Goal: Task Accomplishment & Management: Use online tool/utility

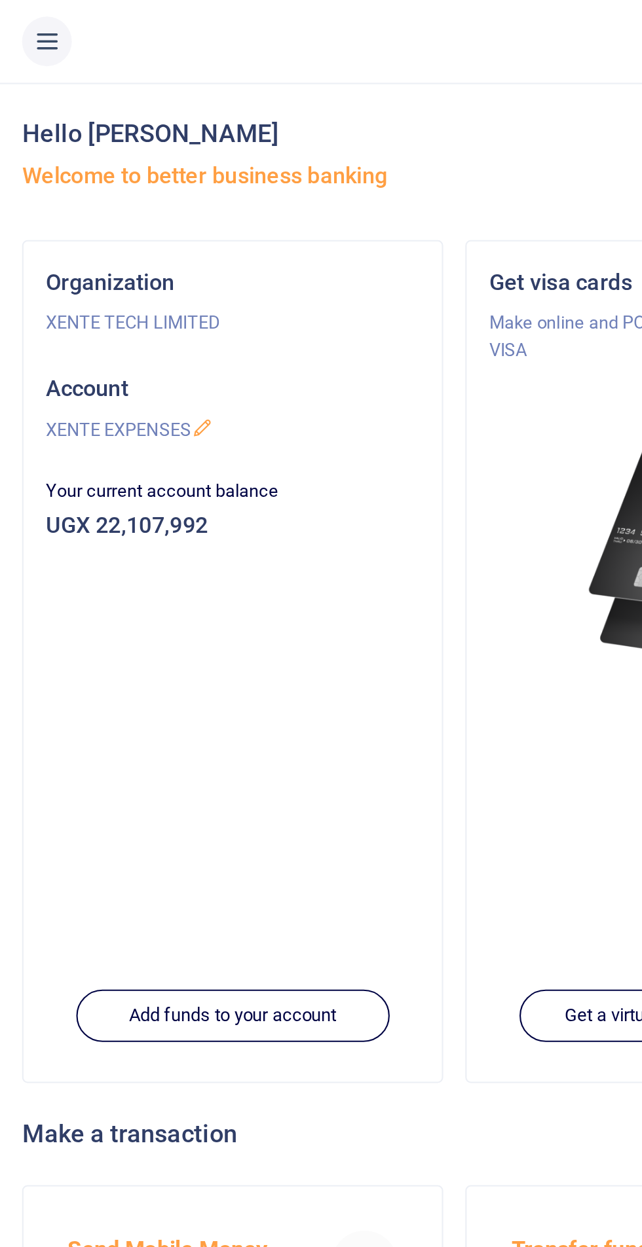
click at [28, 26] on icon at bounding box center [22, 19] width 13 height 14
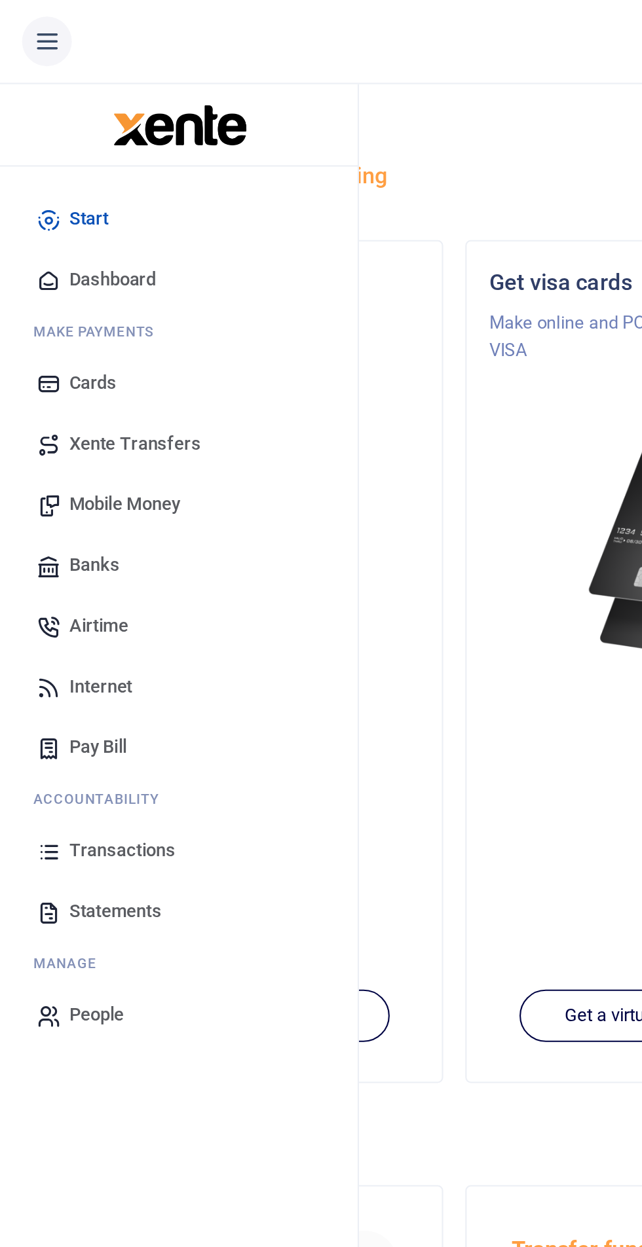
click at [86, 402] on link "Transactions" at bounding box center [84, 404] width 149 height 29
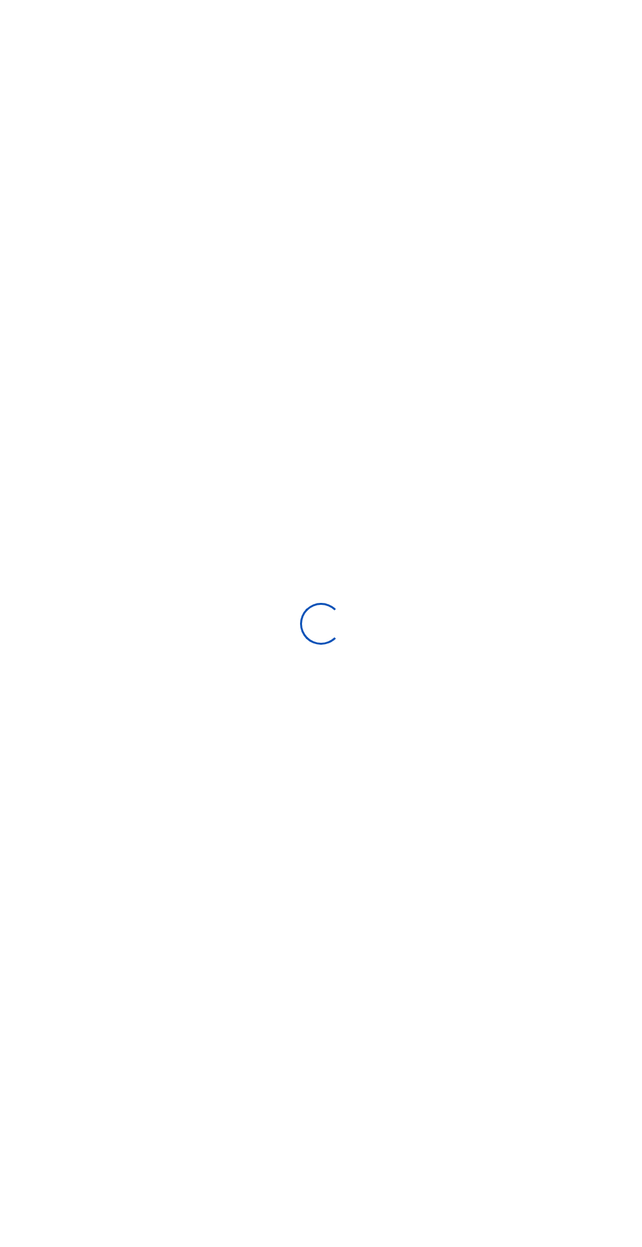
select select
type input "[DATE] - [DATE]"
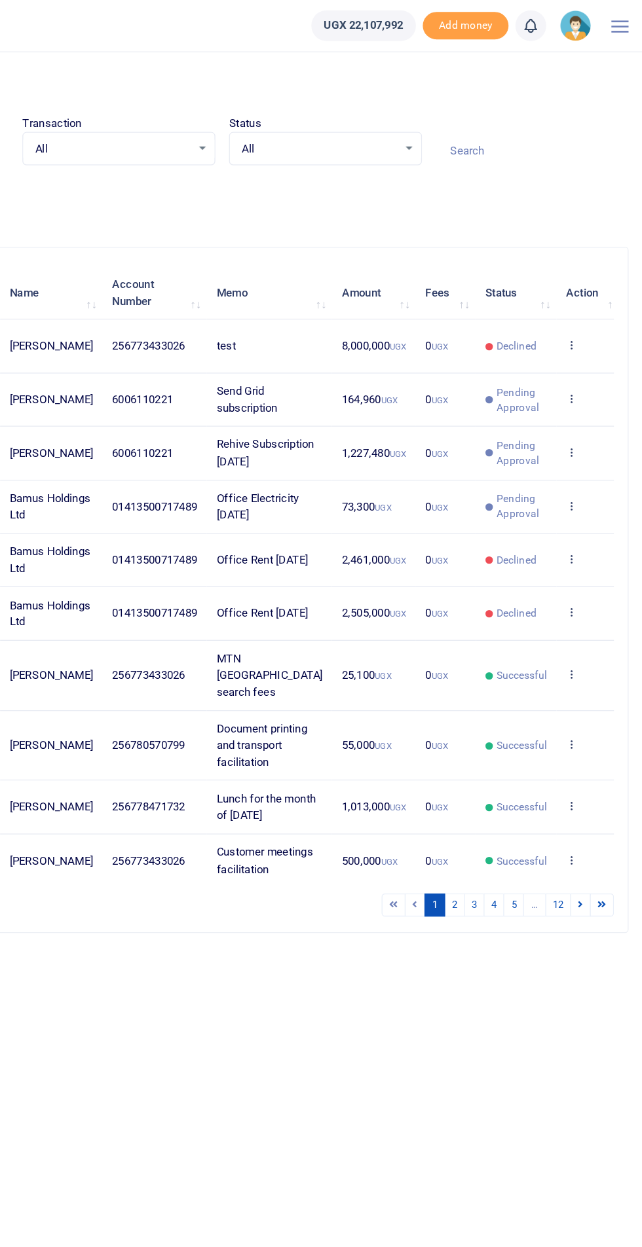
click at [583, 432] on icon at bounding box center [587, 426] width 9 height 9
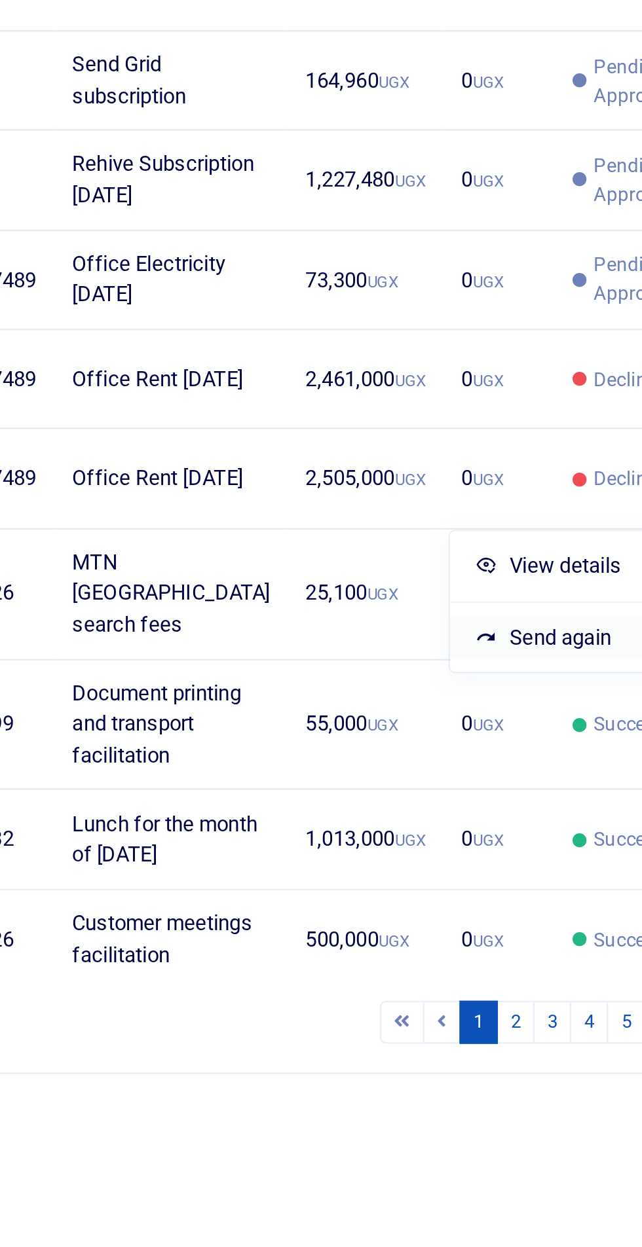
click at [517, 530] on link "Send again" at bounding box center [522, 534] width 103 height 18
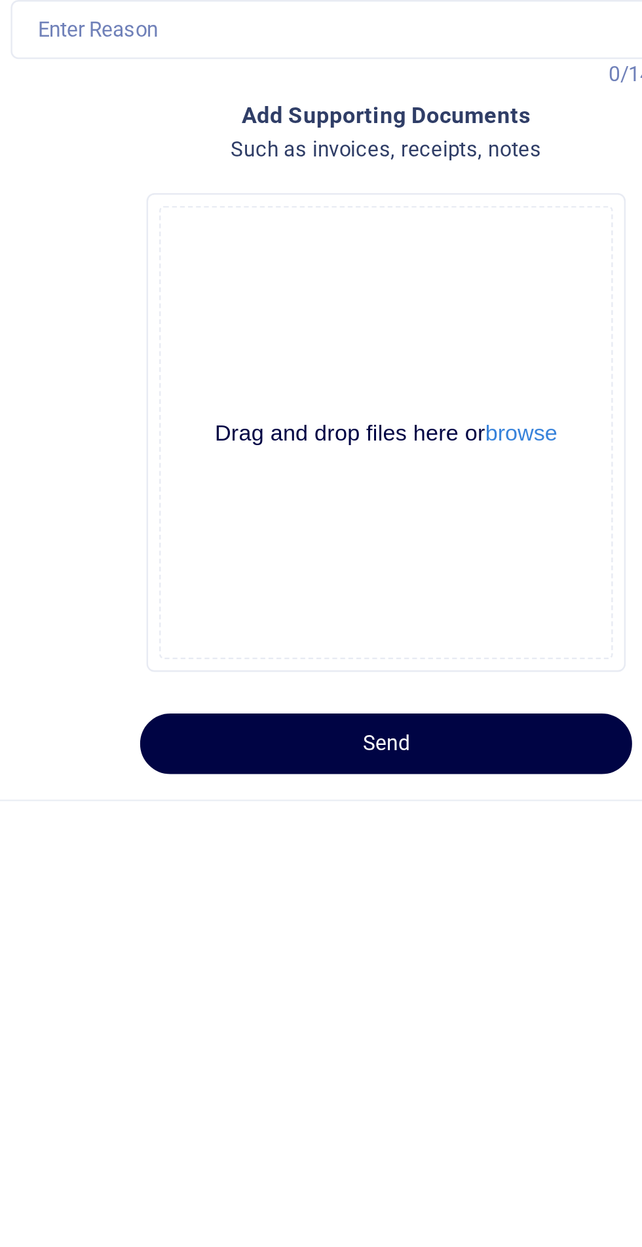
select select "11"
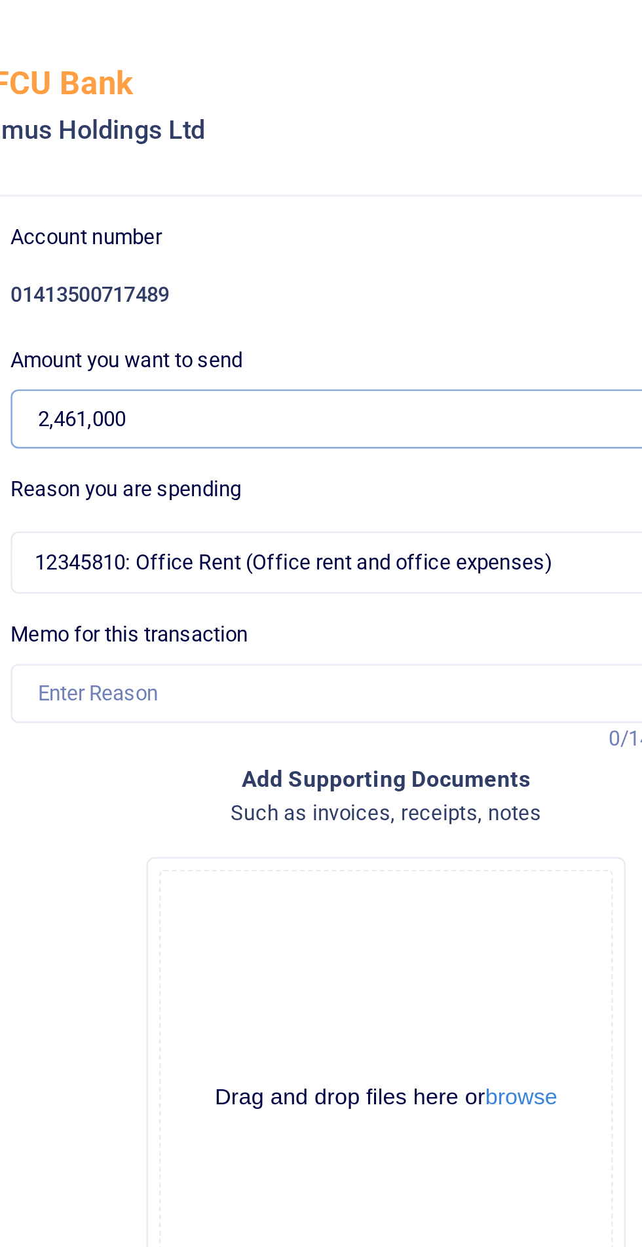
click at [353, 169] on input "2,461,000" at bounding box center [445, 172] width 308 height 25
type input "2"
type input "0"
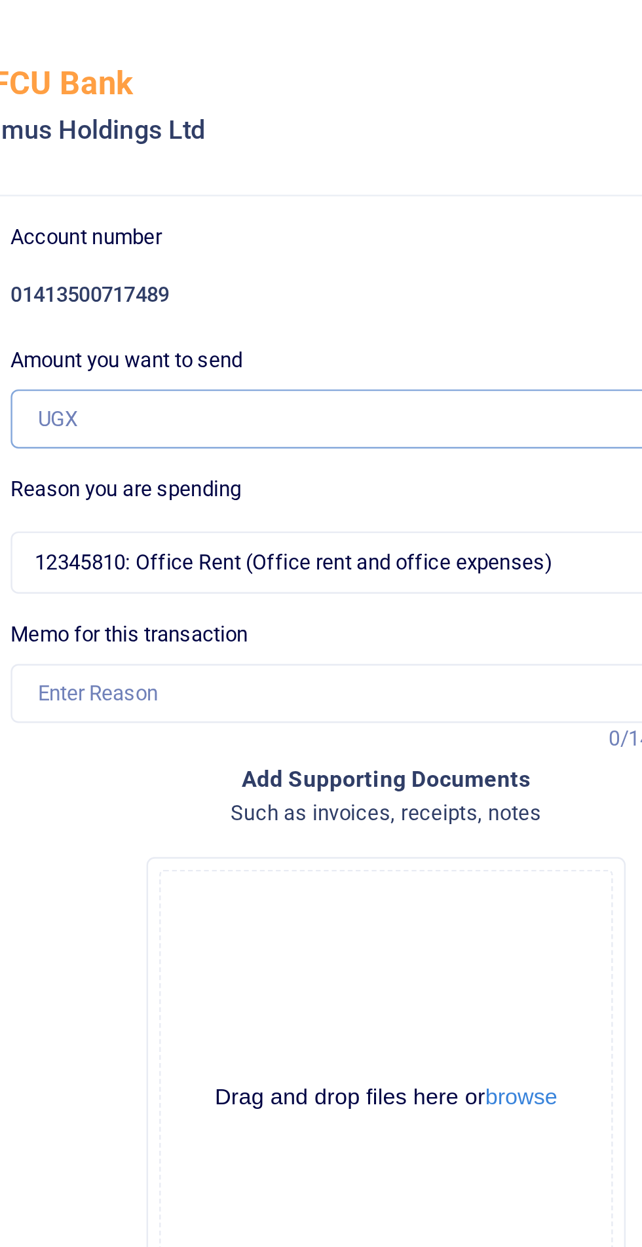
type input "0"
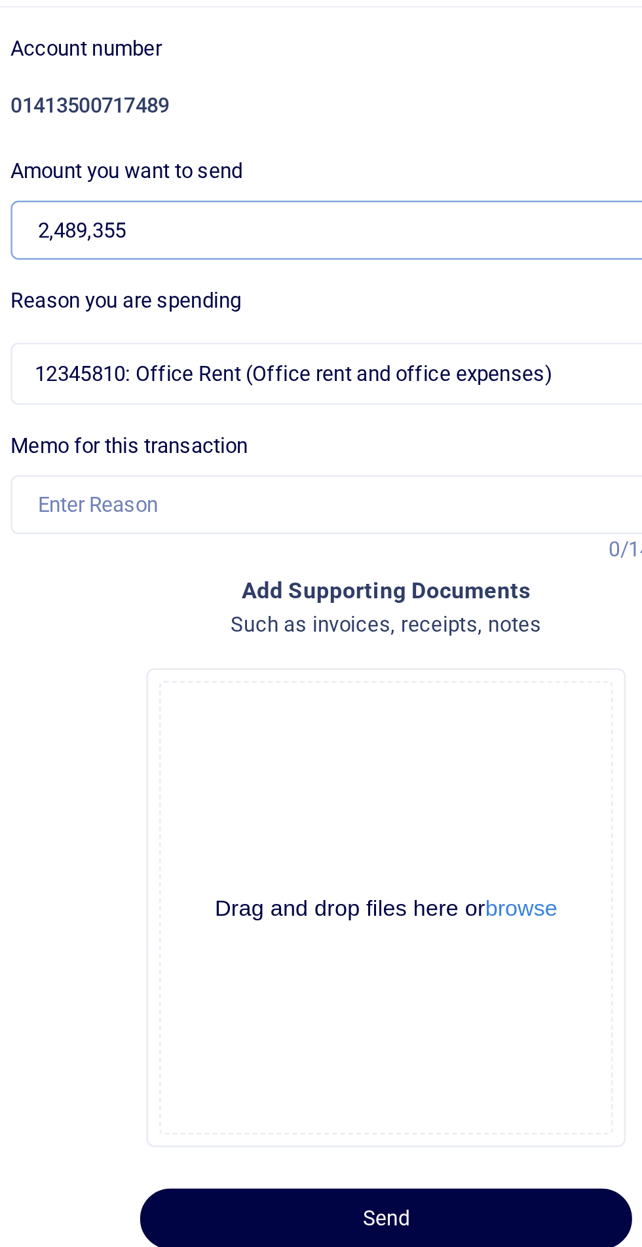
type input "2,489,355"
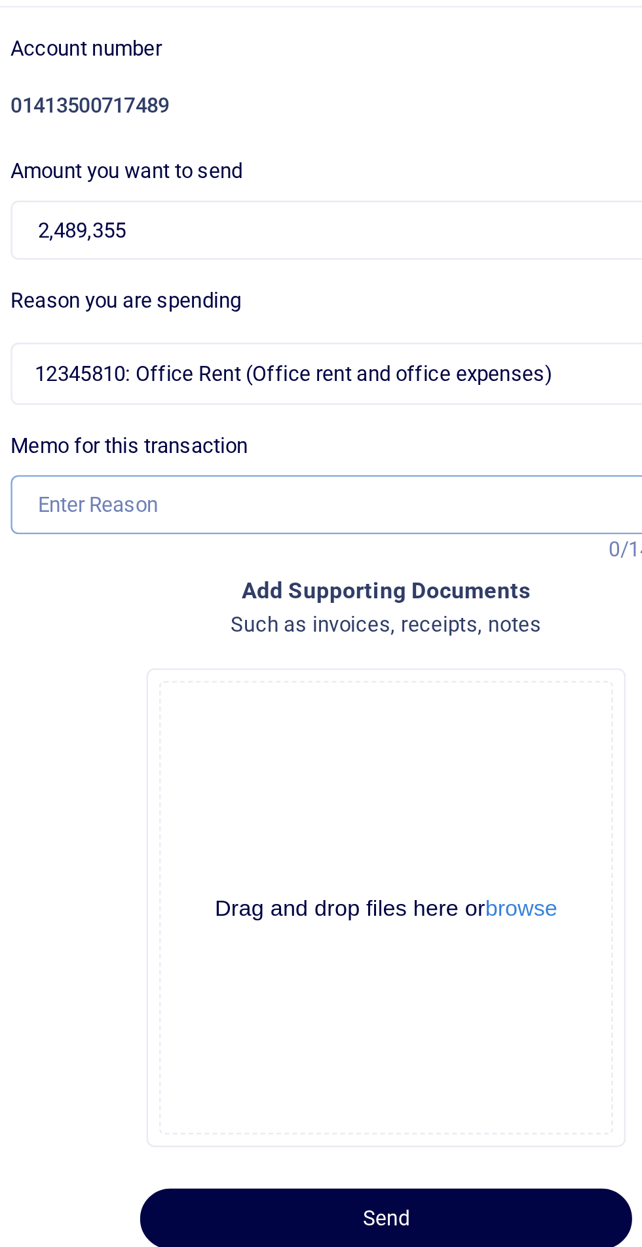
click at [426, 286] on input "Memo for this transaction" at bounding box center [445, 284] width 308 height 25
click at [303, 280] on input "office" at bounding box center [445, 284] width 308 height 25
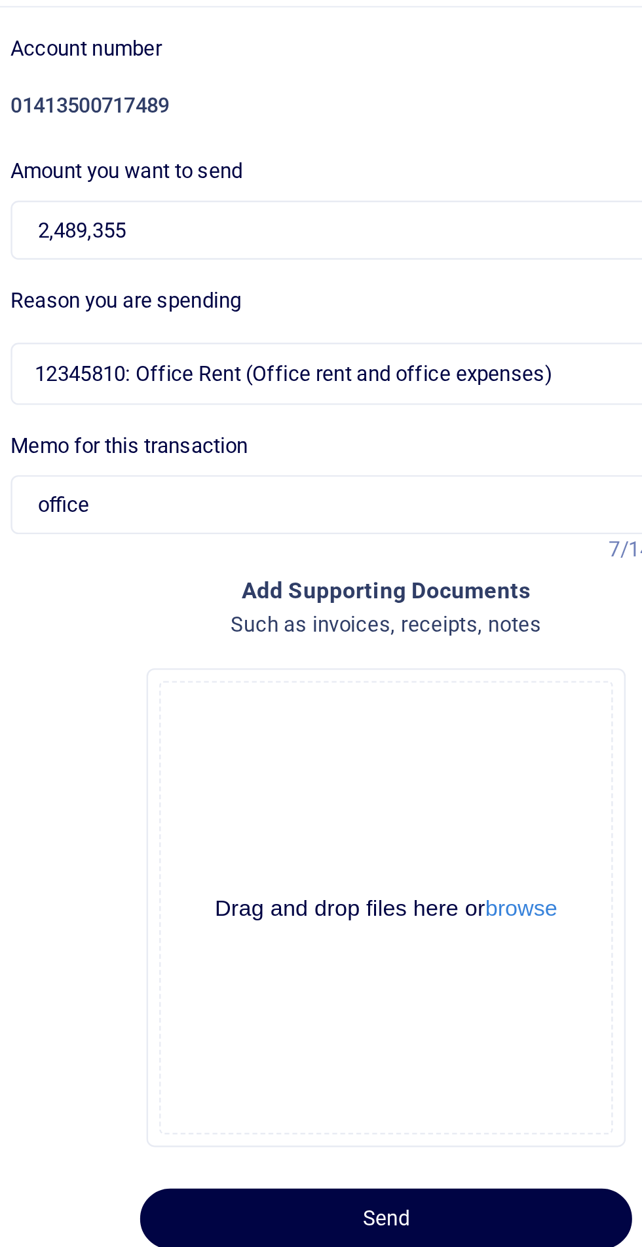
click at [306, 261] on label "Memo for this transaction" at bounding box center [340, 260] width 98 height 13
click at [306, 272] on input "office" at bounding box center [445, 284] width 308 height 25
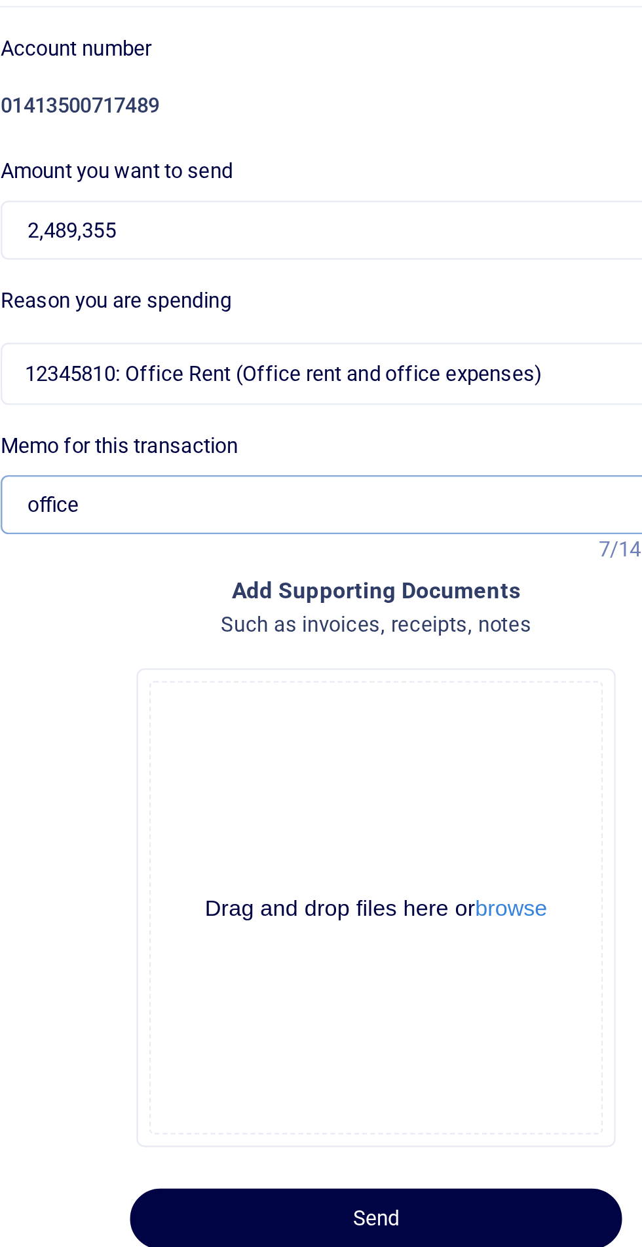
click at [314, 288] on input "office" at bounding box center [445, 284] width 308 height 25
click at [315, 286] on input "office" at bounding box center [445, 284] width 308 height 25
click at [323, 287] on input "office" at bounding box center [445, 284] width 308 height 25
click at [346, 282] on input "Office" at bounding box center [445, 284] width 308 height 25
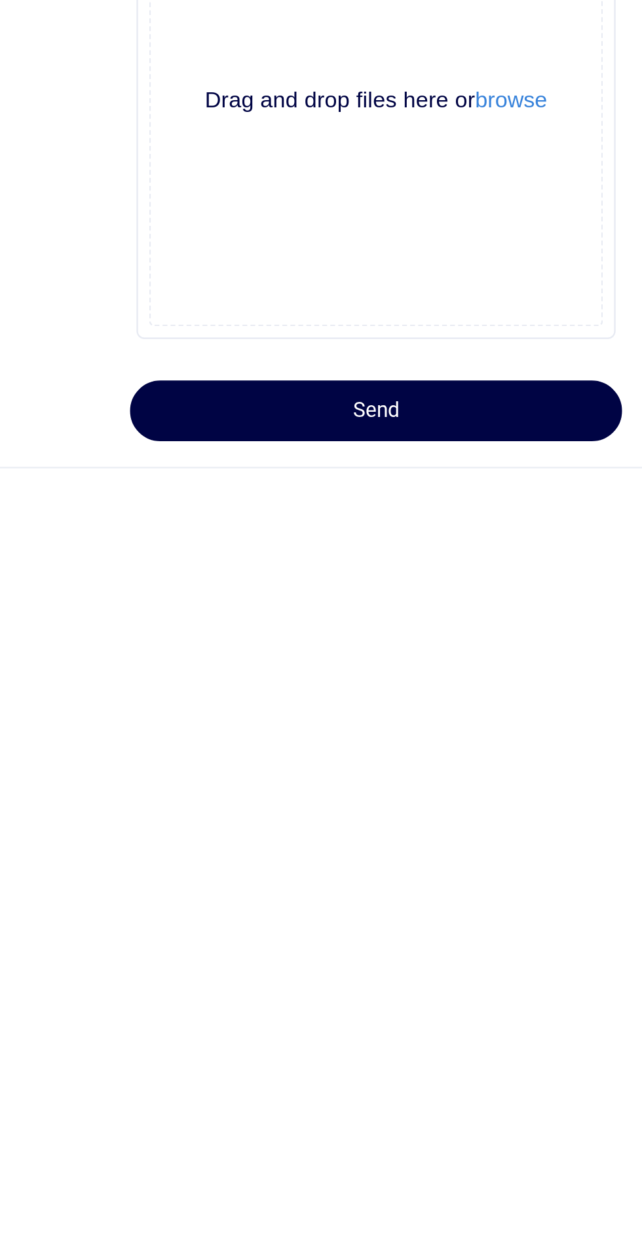
type input "Office Rent [DATE]"
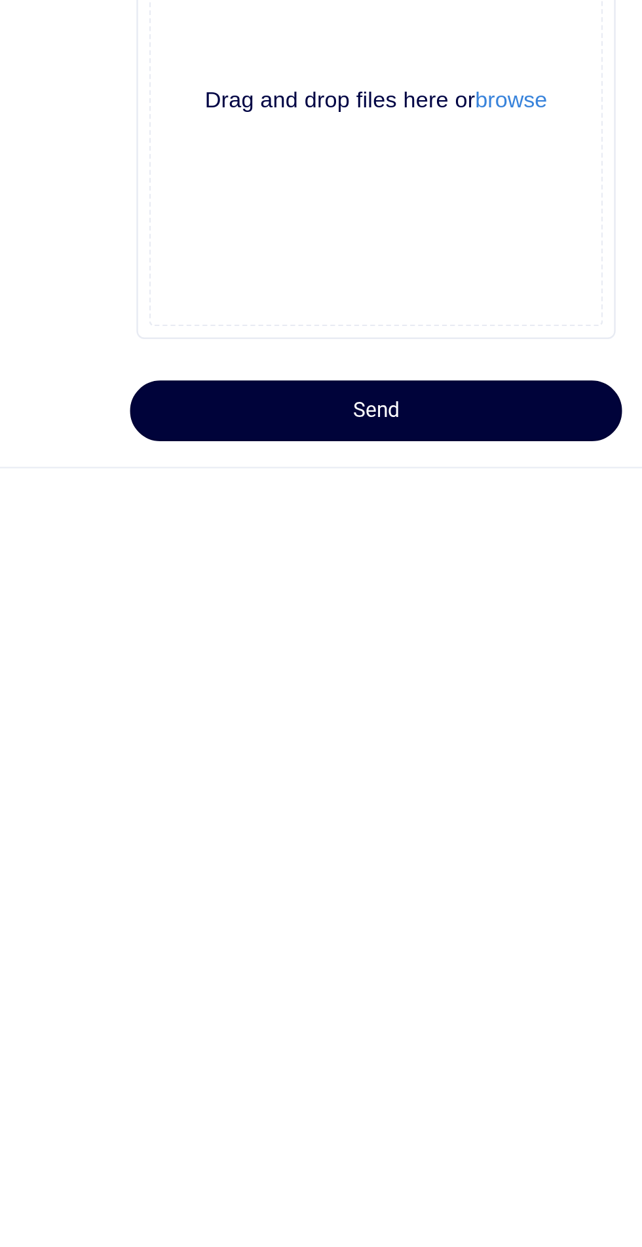
click at [441, 574] on button "Send" at bounding box center [445, 577] width 202 height 25
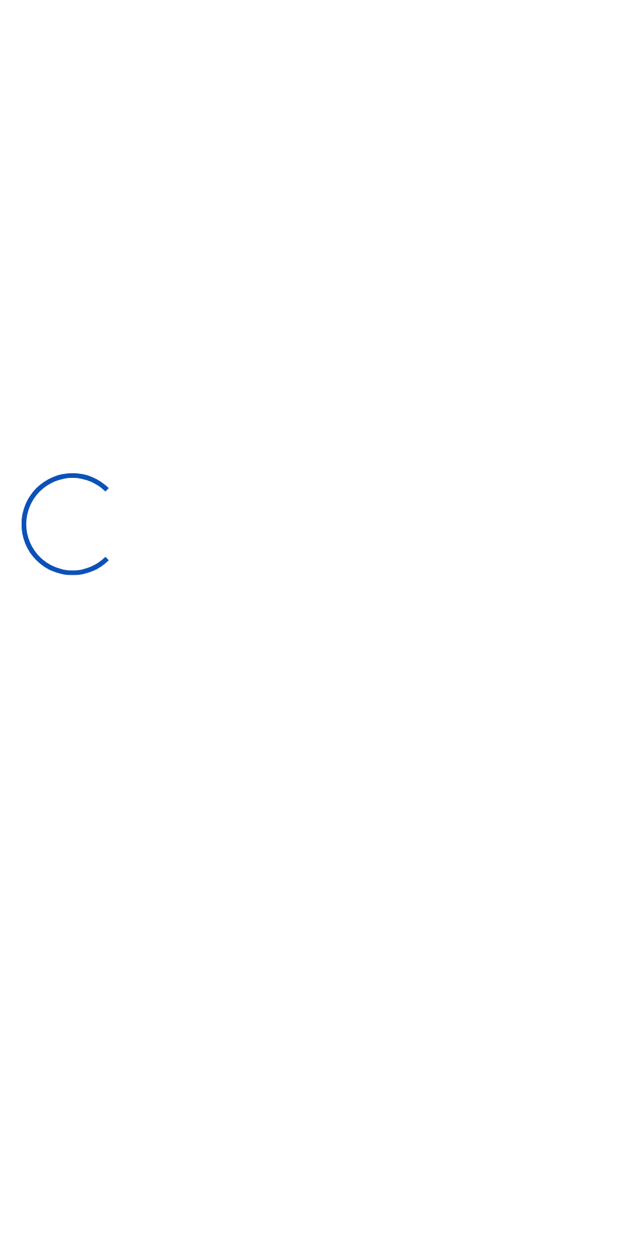
select select
type input "[DATE] - [DATE]"
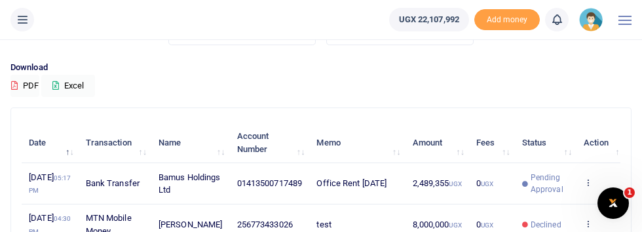
scroll to position [86, 0]
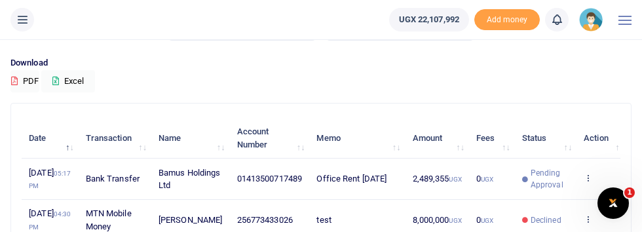
click at [583, 182] on icon at bounding box center [587, 177] width 9 height 9
click at [527, 237] on link "Send again" at bounding box center [531, 236] width 103 height 18
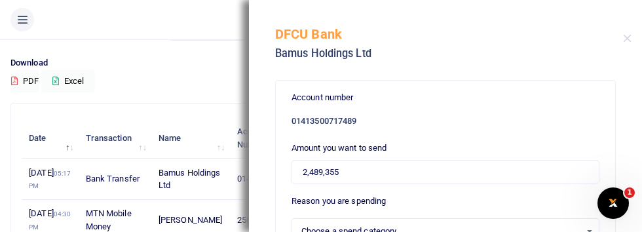
select select "11"
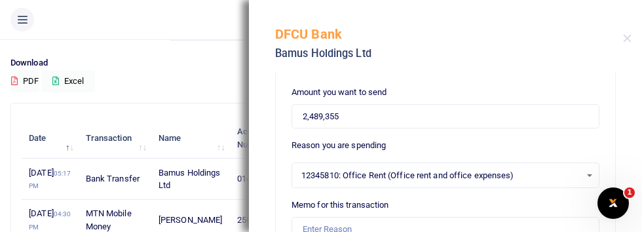
scroll to position [59, 0]
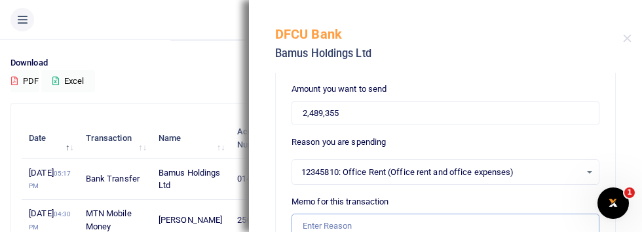
click at [373, 229] on input "Memo for this transaction" at bounding box center [445, 225] width 308 height 25
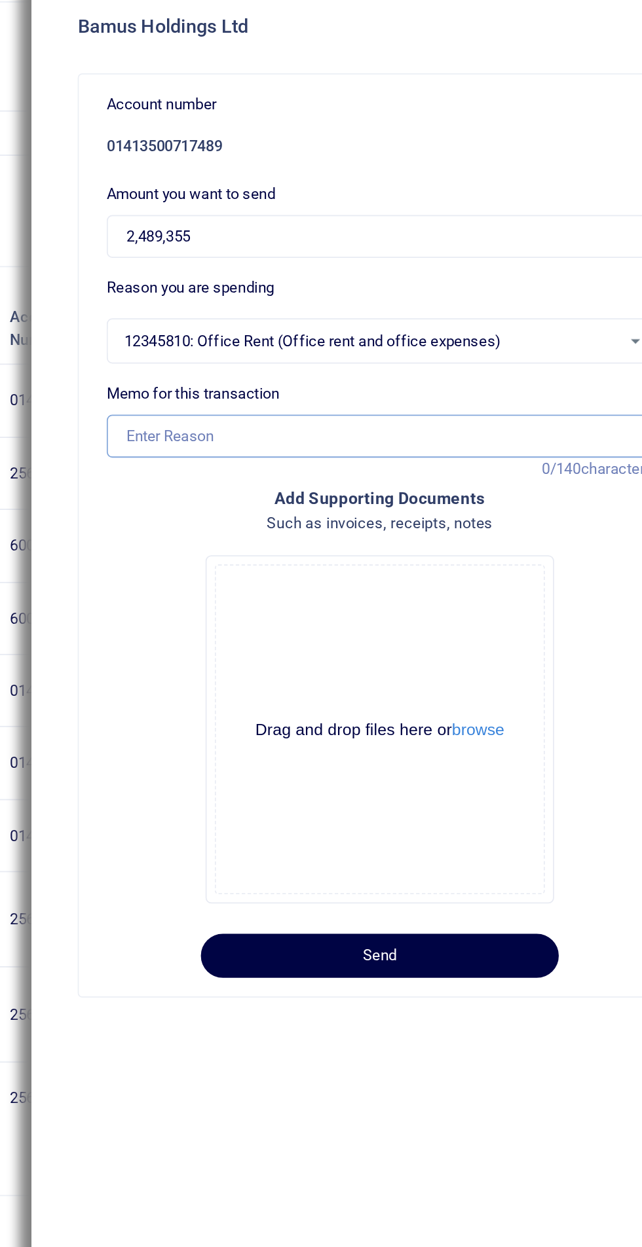
scroll to position [83, 0]
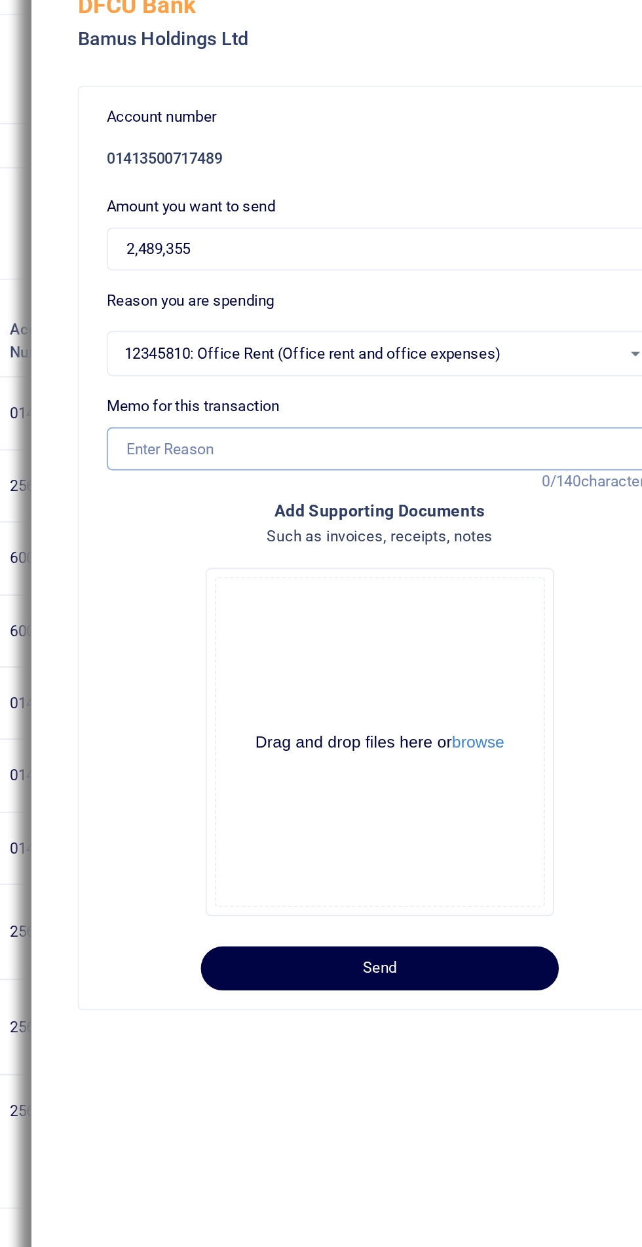
click at [422, 284] on input "Memo for this transaction" at bounding box center [445, 284] width 308 height 25
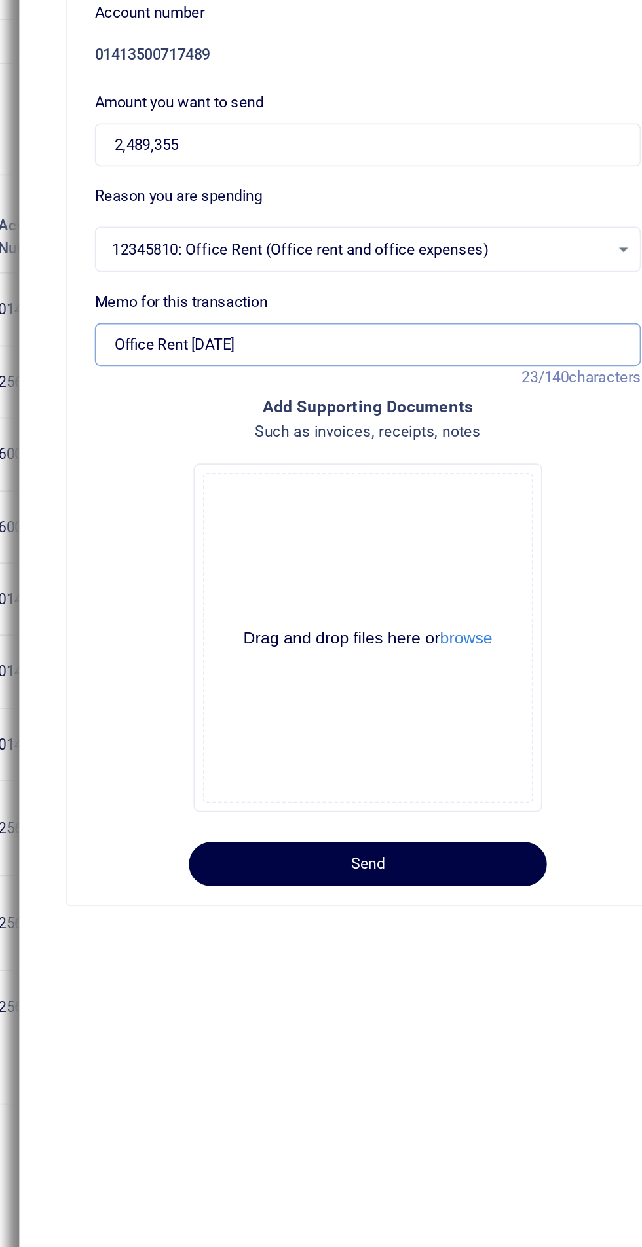
click at [378, 282] on input "Office Rent [DATE]" at bounding box center [445, 284] width 308 height 25
click at [390, 287] on input "Office Rent [DATE]" at bounding box center [445, 284] width 308 height 25
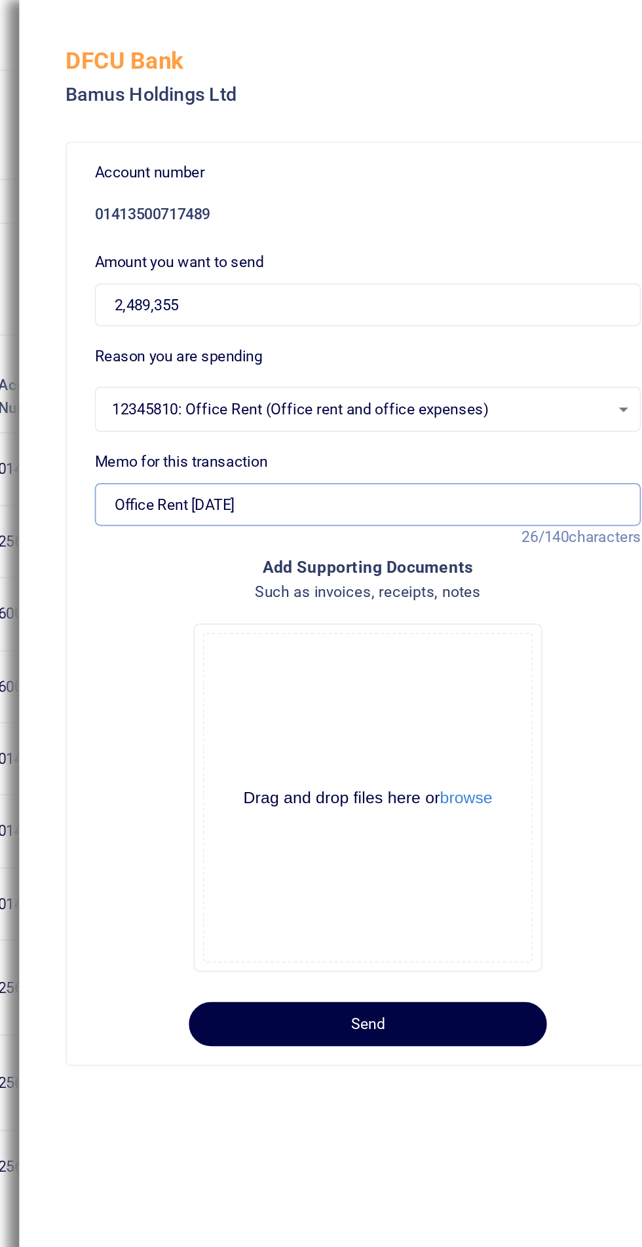
scroll to position [48, 0]
type input "Office Rent [DATE]"
click at [302, 173] on input "2,489,355" at bounding box center [445, 172] width 308 height 25
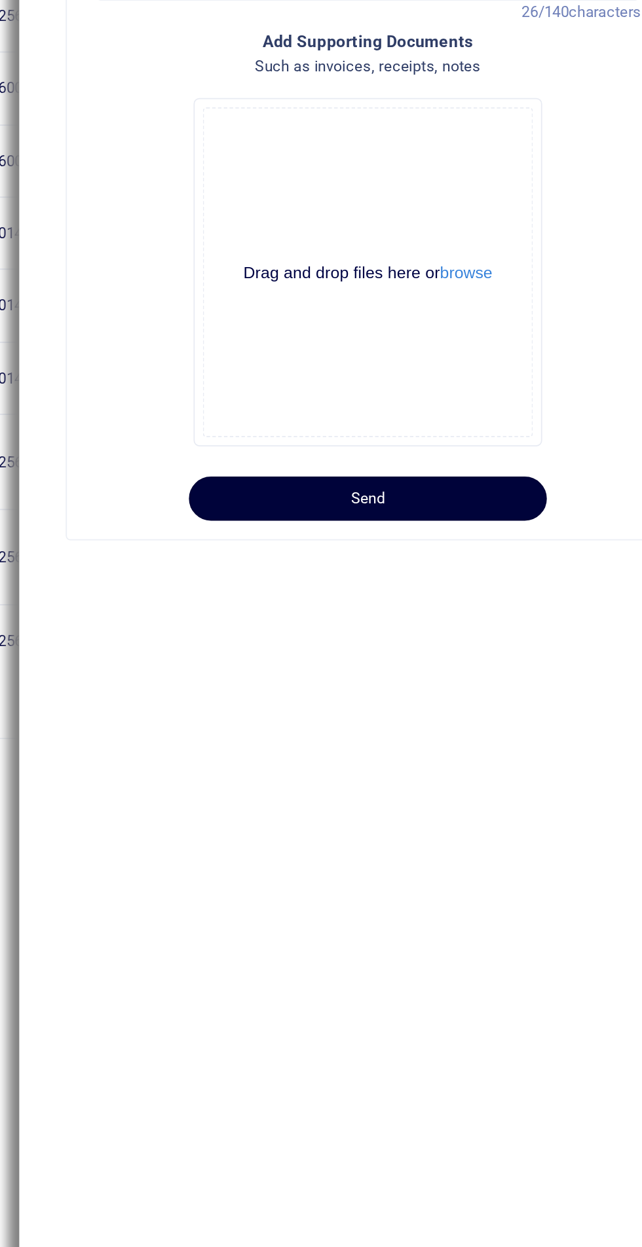
click at [475, 578] on button "Send" at bounding box center [445, 577] width 202 height 25
